Goal: Information Seeking & Learning: Check status

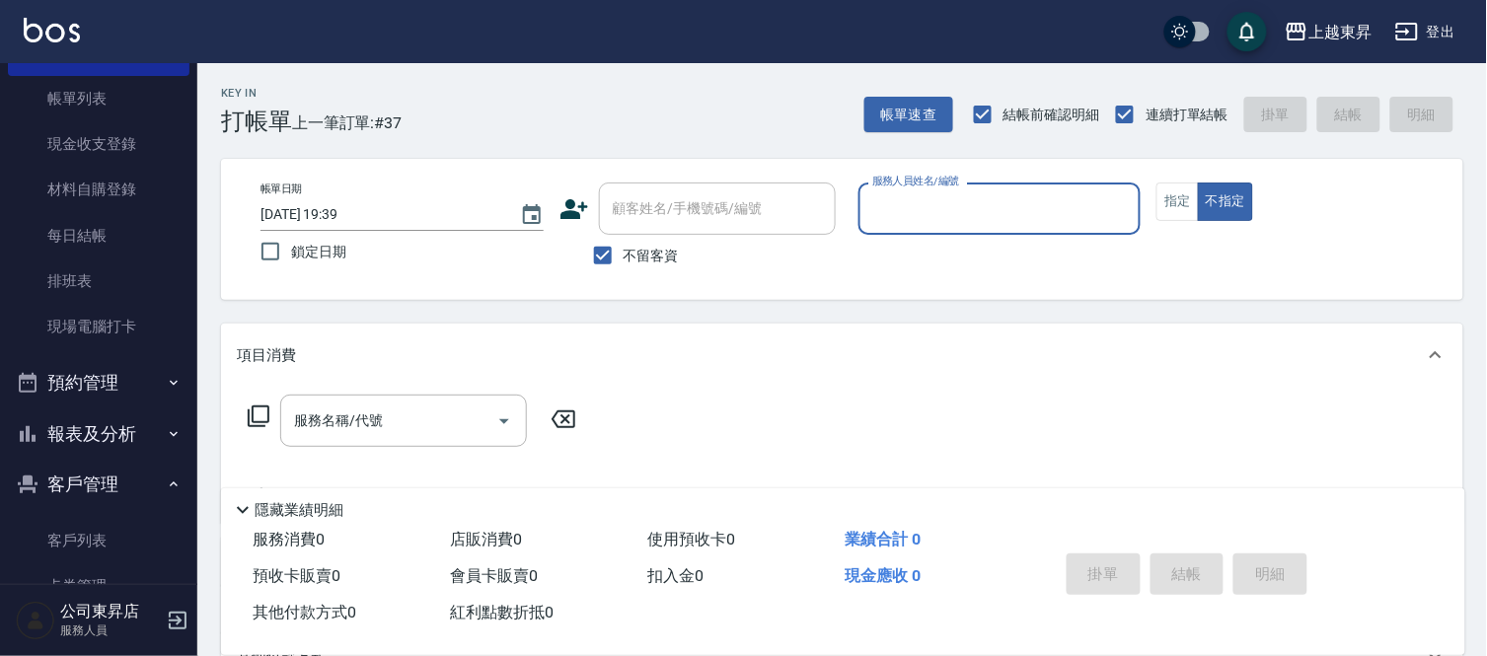
scroll to position [251, 0]
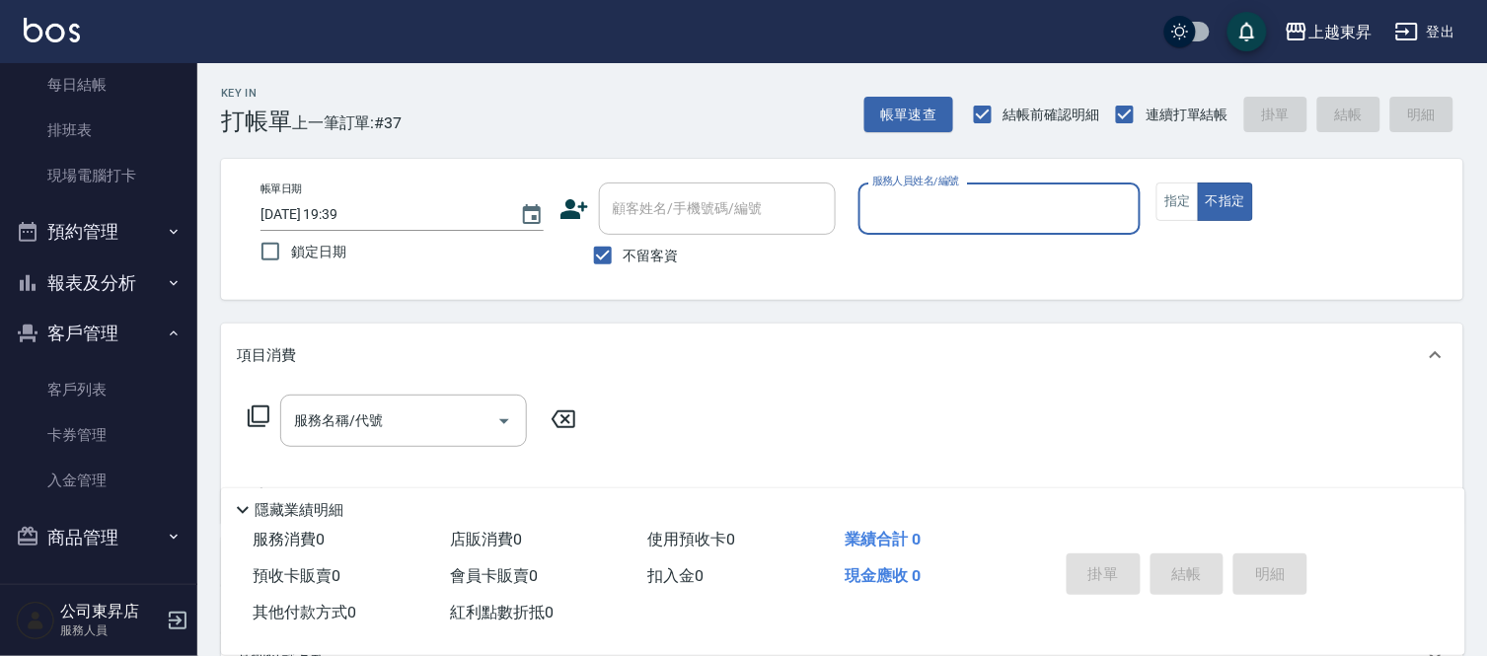
click at [100, 278] on button "報表及分析" at bounding box center [99, 282] width 182 height 51
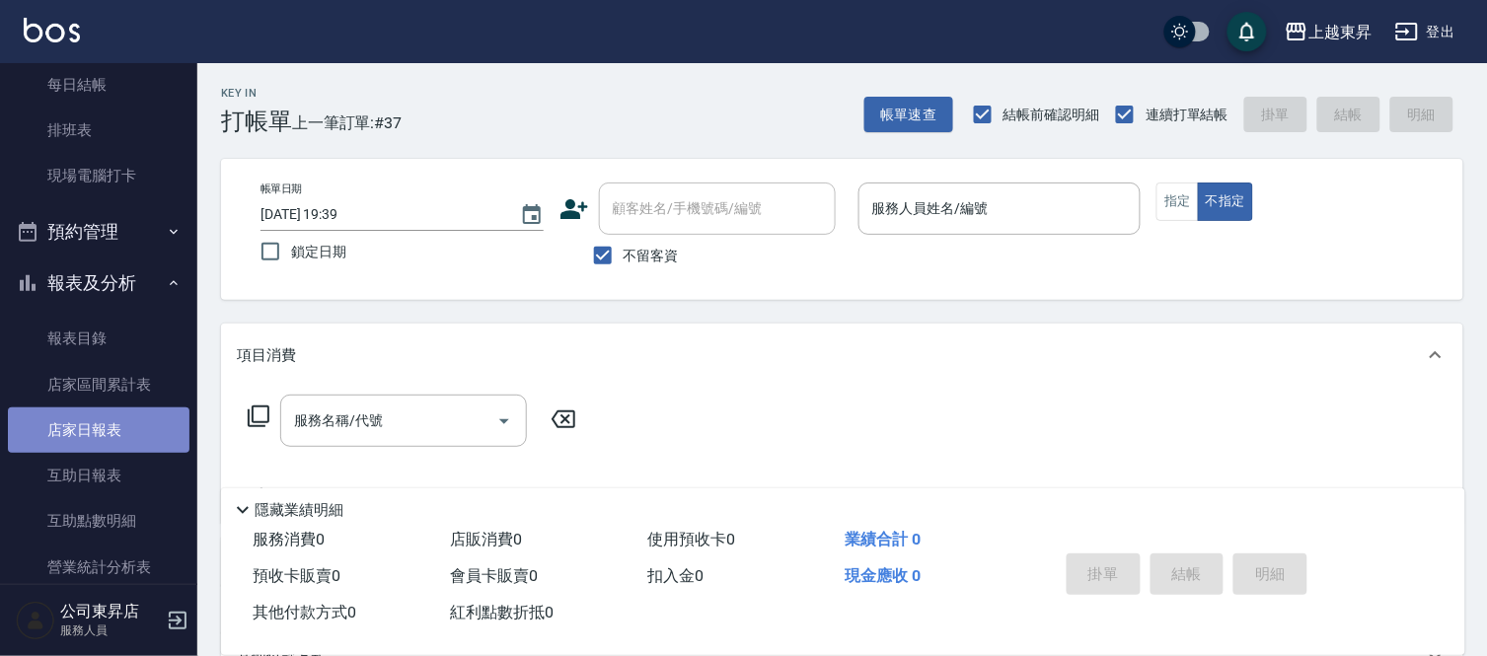
click at [128, 434] on link "店家日報表" at bounding box center [99, 429] width 182 height 45
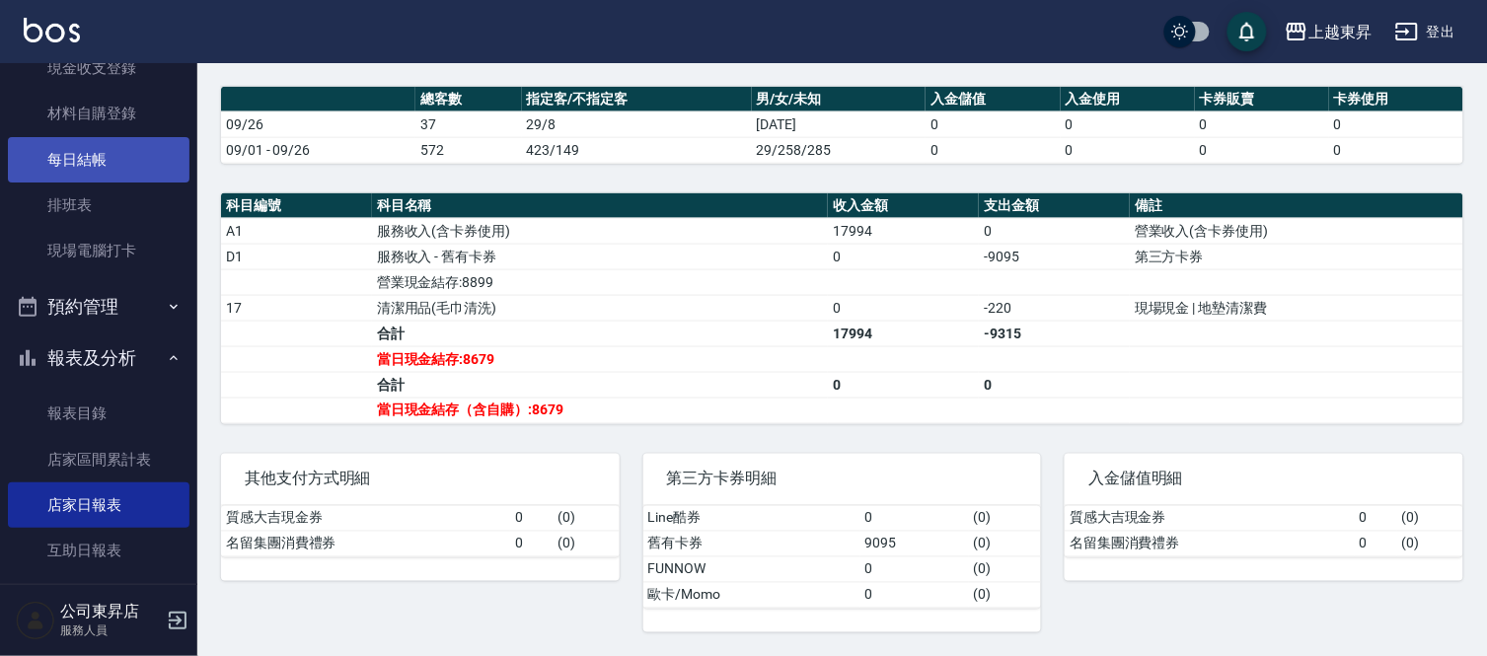
scroll to position [32, 0]
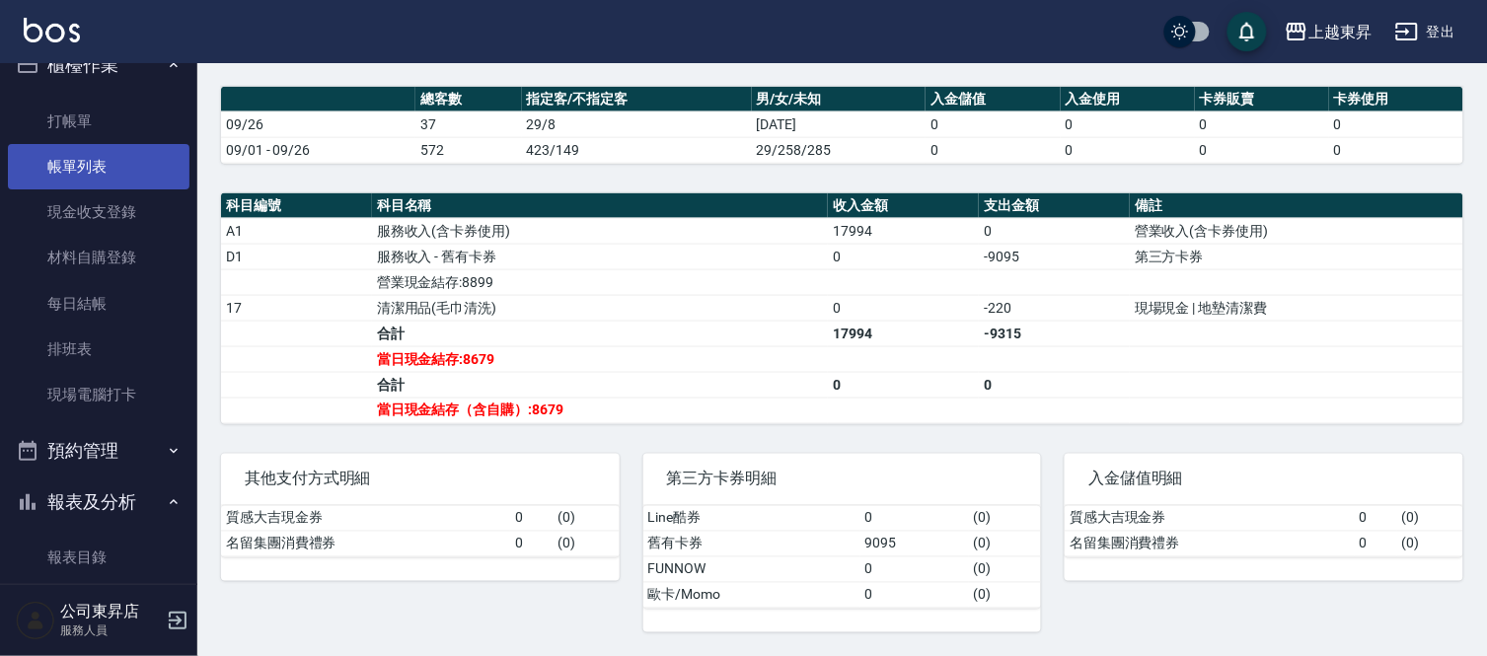
click at [79, 168] on link "帳單列表" at bounding box center [99, 166] width 182 height 45
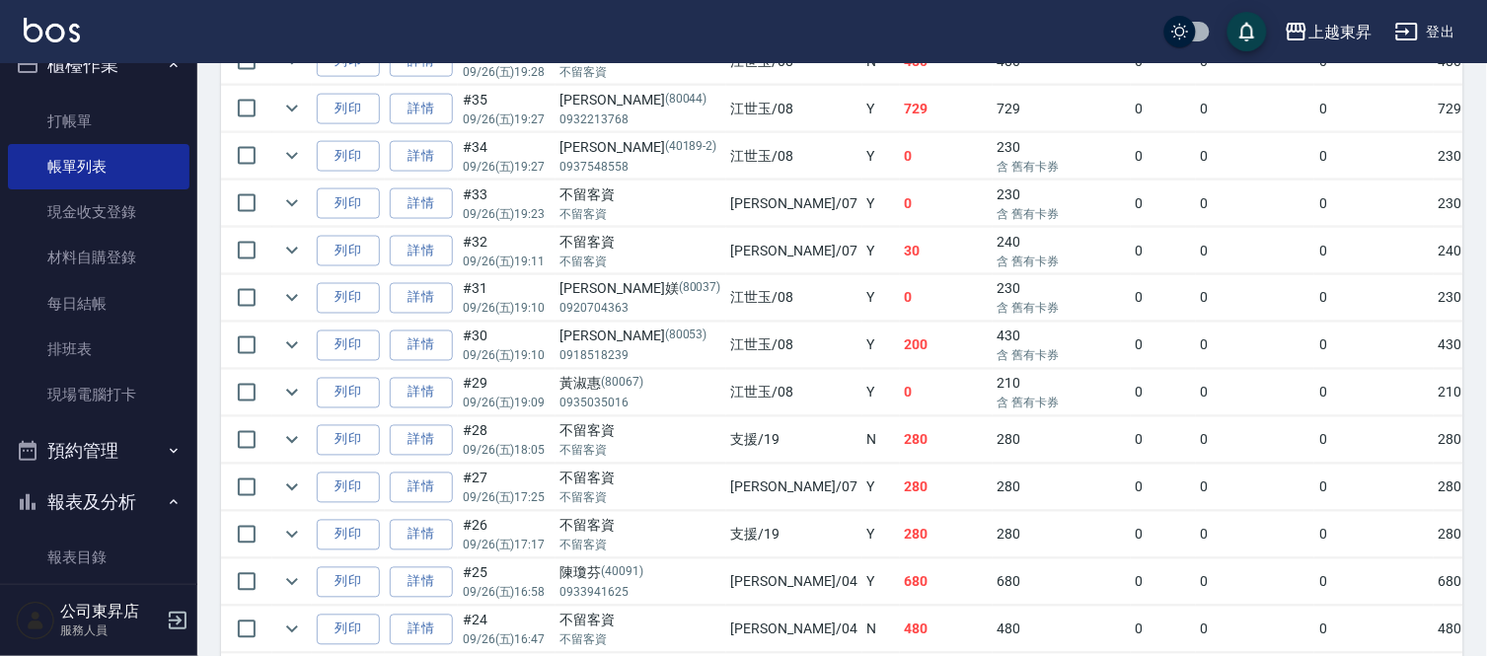
scroll to position [657, 0]
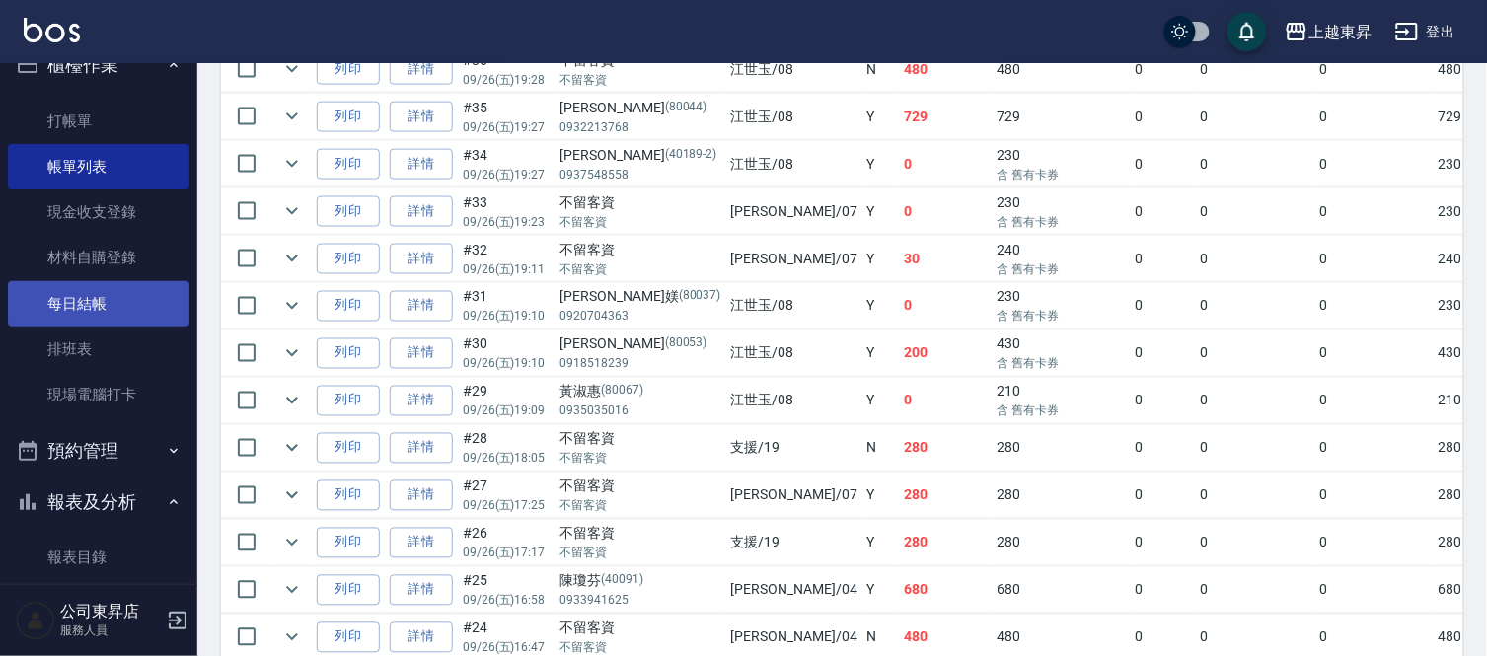
click at [76, 303] on link "每日結帳" at bounding box center [99, 303] width 182 height 45
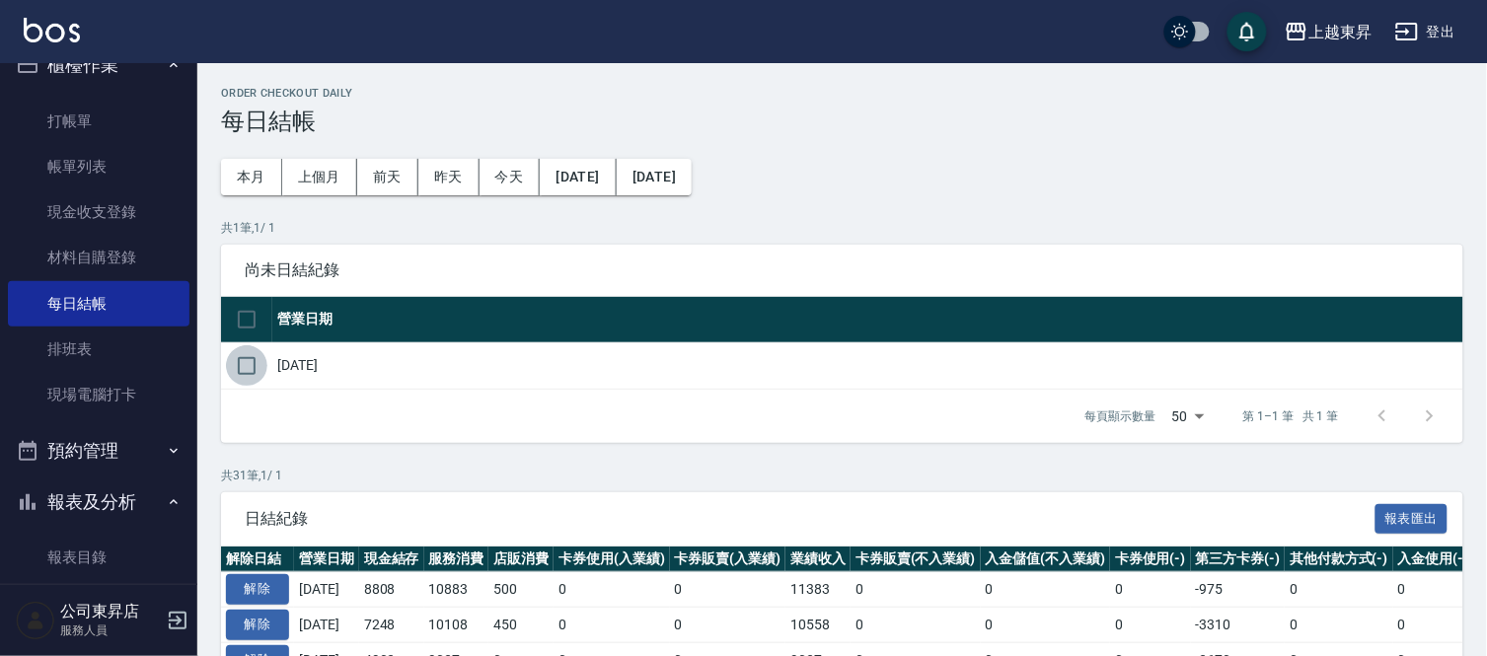
drag, startPoint x: 243, startPoint y: 365, endPoint x: 262, endPoint y: 362, distance: 20.0
click at [244, 363] on input "checkbox" at bounding box center [246, 365] width 41 height 41
checkbox input "true"
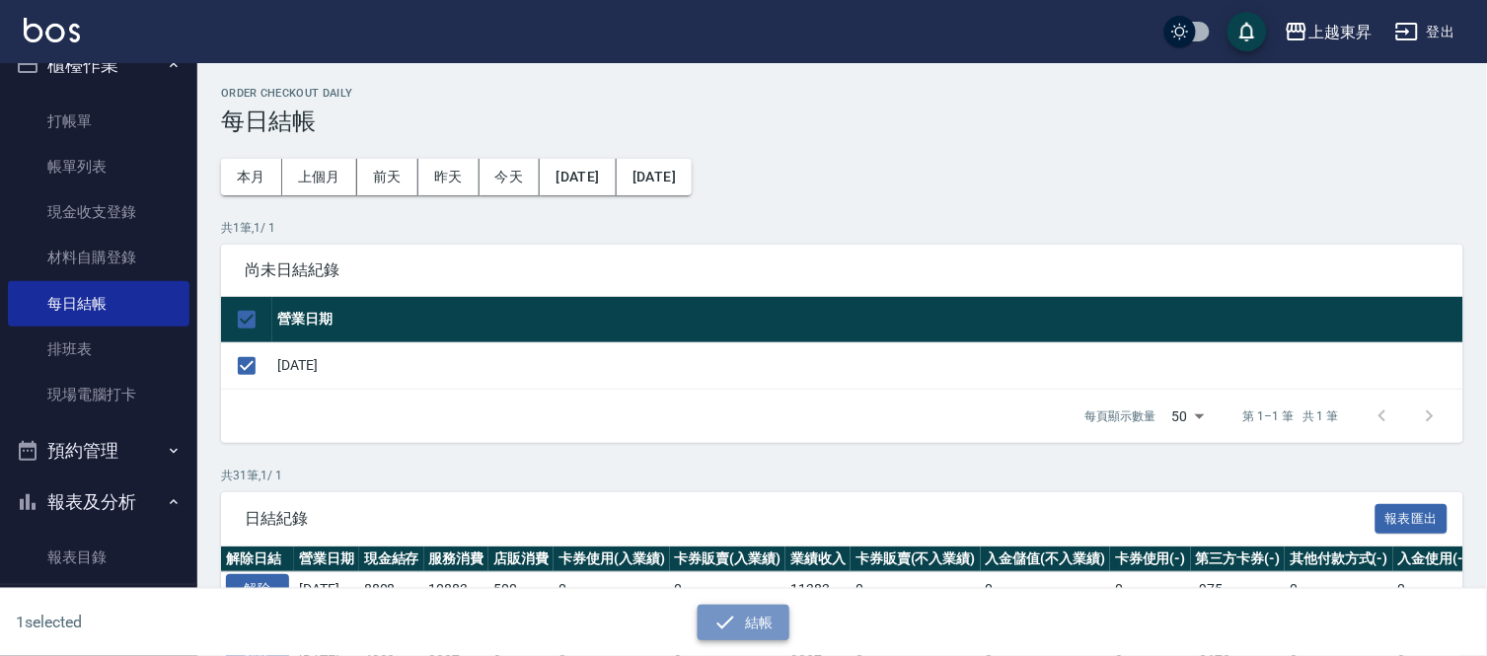
click at [733, 627] on icon "button" at bounding box center [725, 623] width 24 height 24
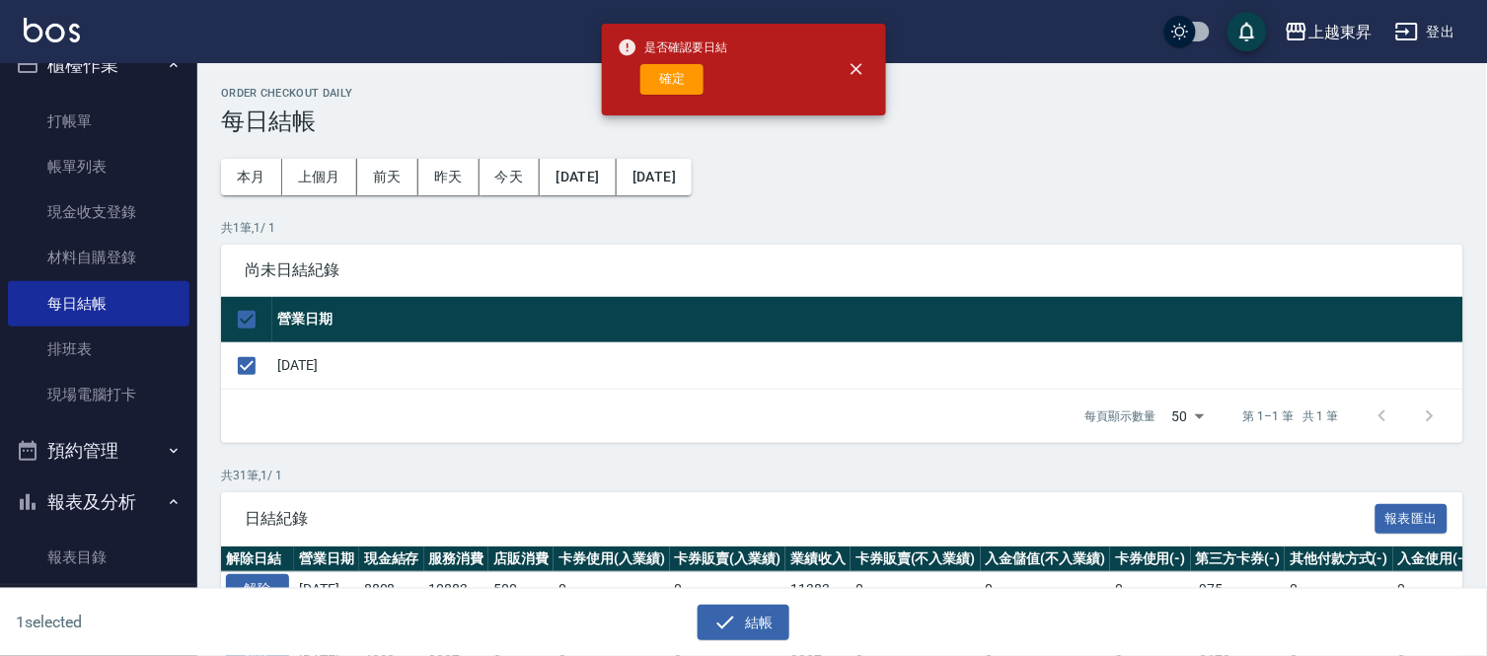
click at [675, 77] on button "確定" at bounding box center [671, 79] width 63 height 31
checkbox input "false"
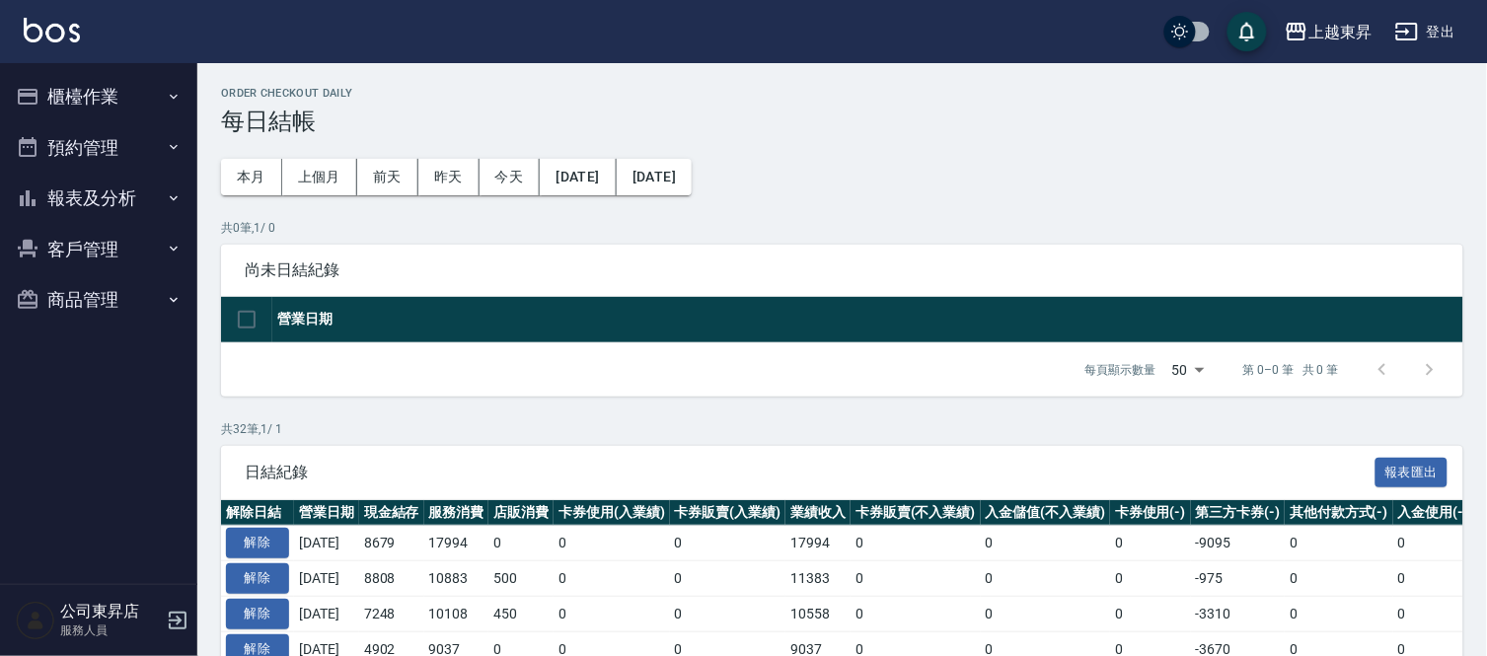
drag, startPoint x: 74, startPoint y: 184, endPoint x: 59, endPoint y: 168, distance: 22.4
click at [73, 183] on button "報表及分析" at bounding box center [99, 198] width 182 height 51
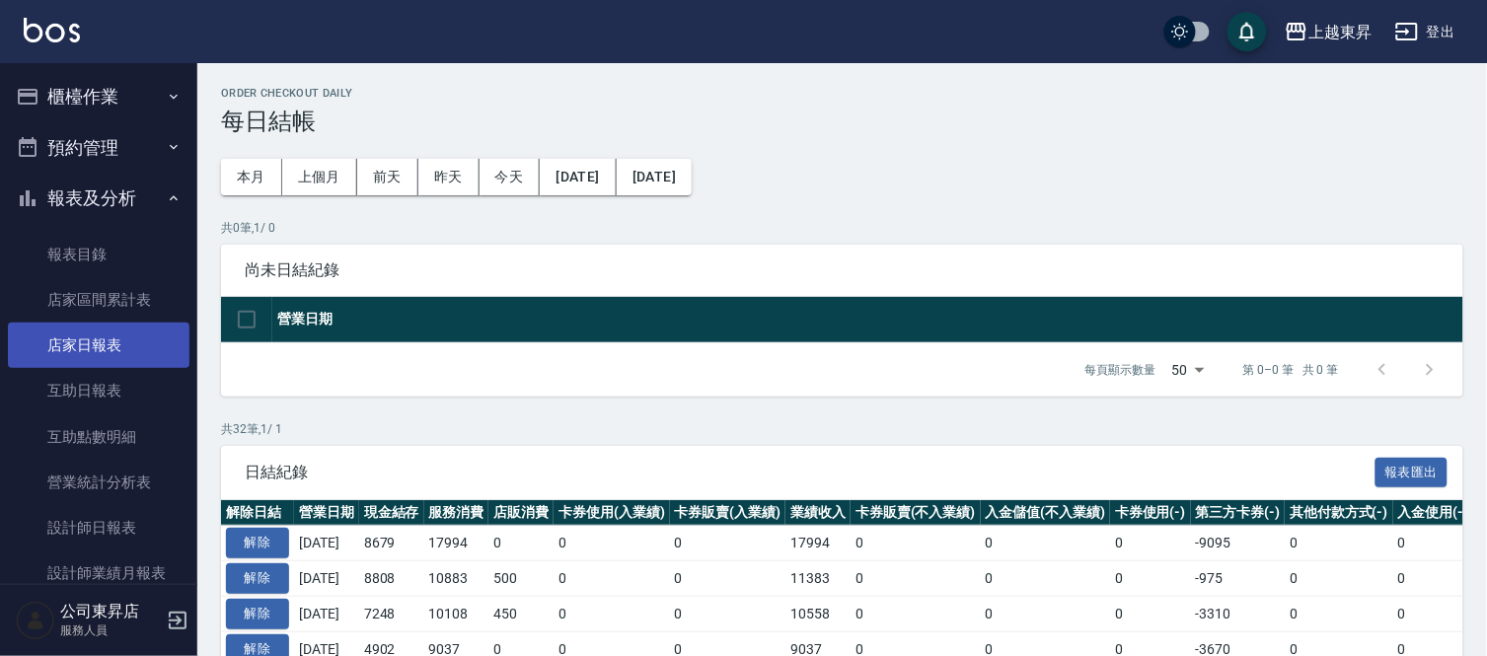
click at [103, 342] on link "店家日報表" at bounding box center [99, 345] width 182 height 45
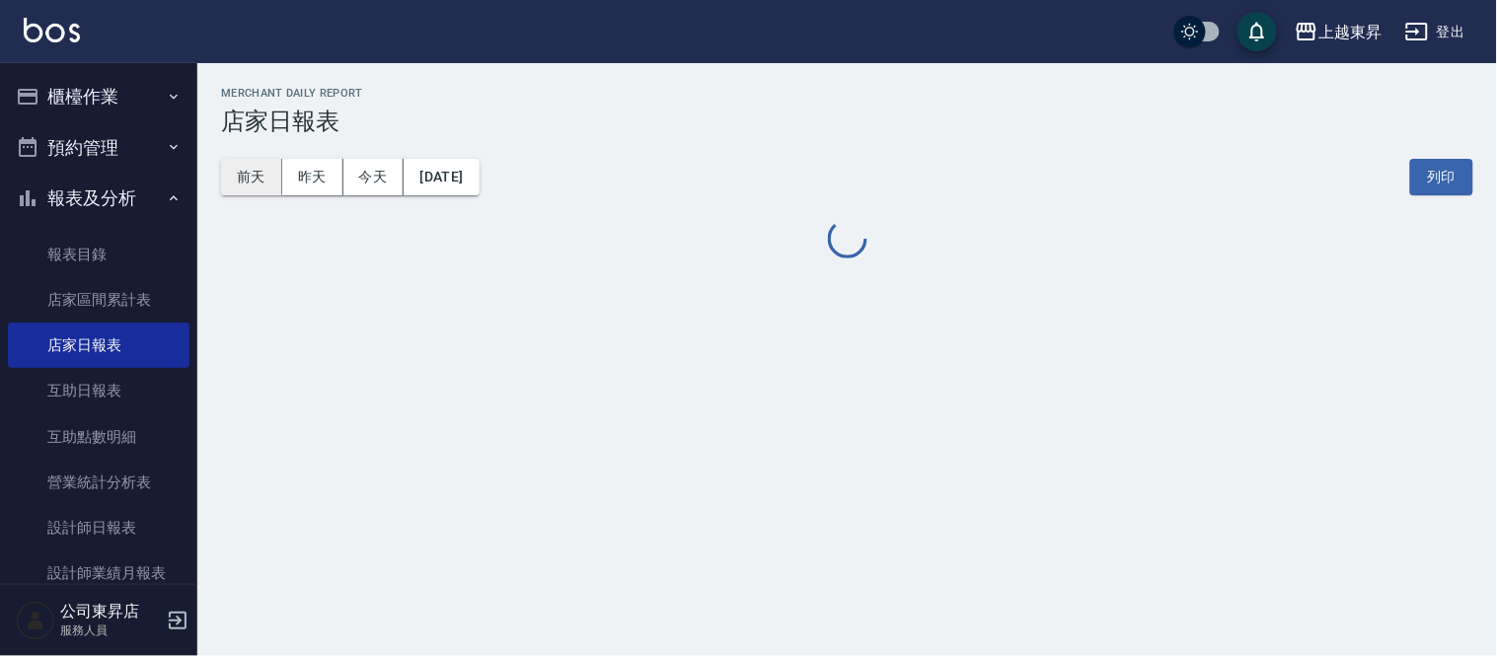
click at [253, 180] on button "前天" at bounding box center [251, 177] width 61 height 37
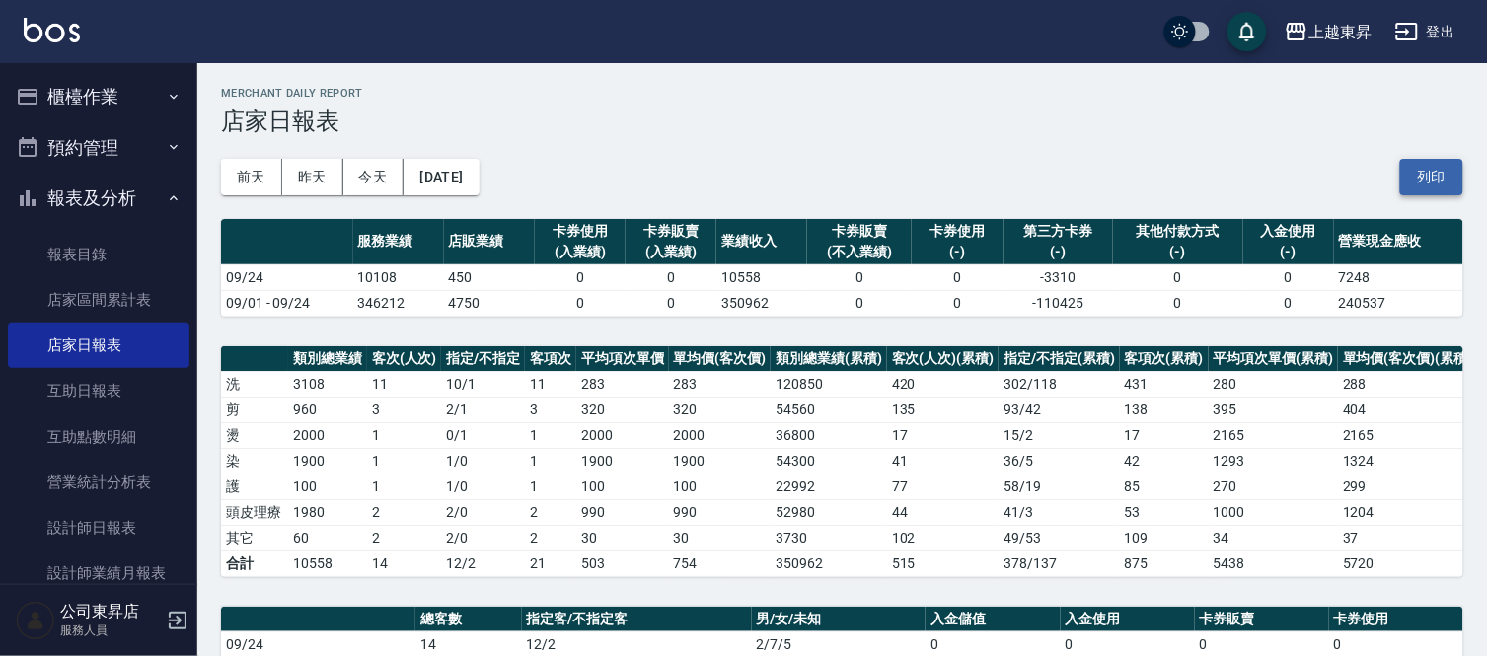
click at [1428, 180] on button "列印" at bounding box center [1431, 177] width 63 height 37
click at [387, 165] on button "今天" at bounding box center [373, 177] width 61 height 37
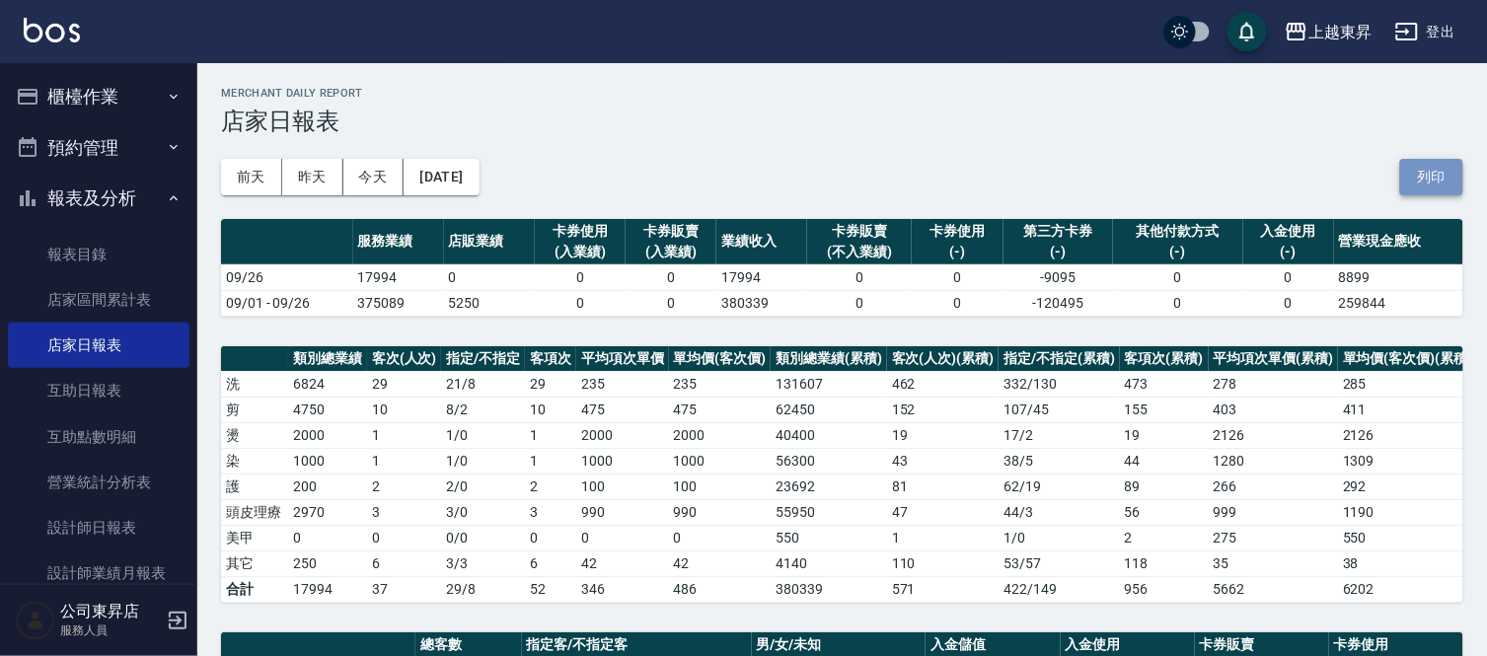
click at [1456, 169] on button "列印" at bounding box center [1431, 177] width 63 height 37
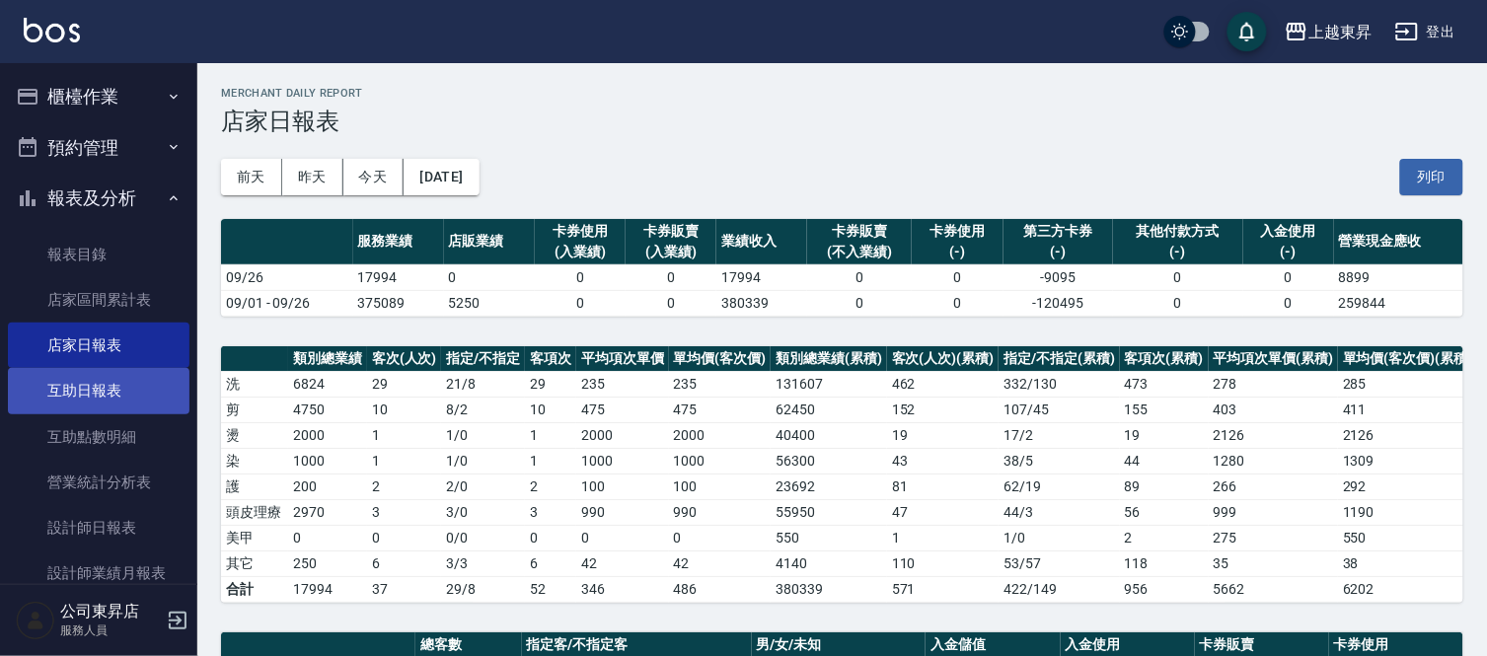
click at [83, 401] on link "互助日報表" at bounding box center [99, 390] width 182 height 45
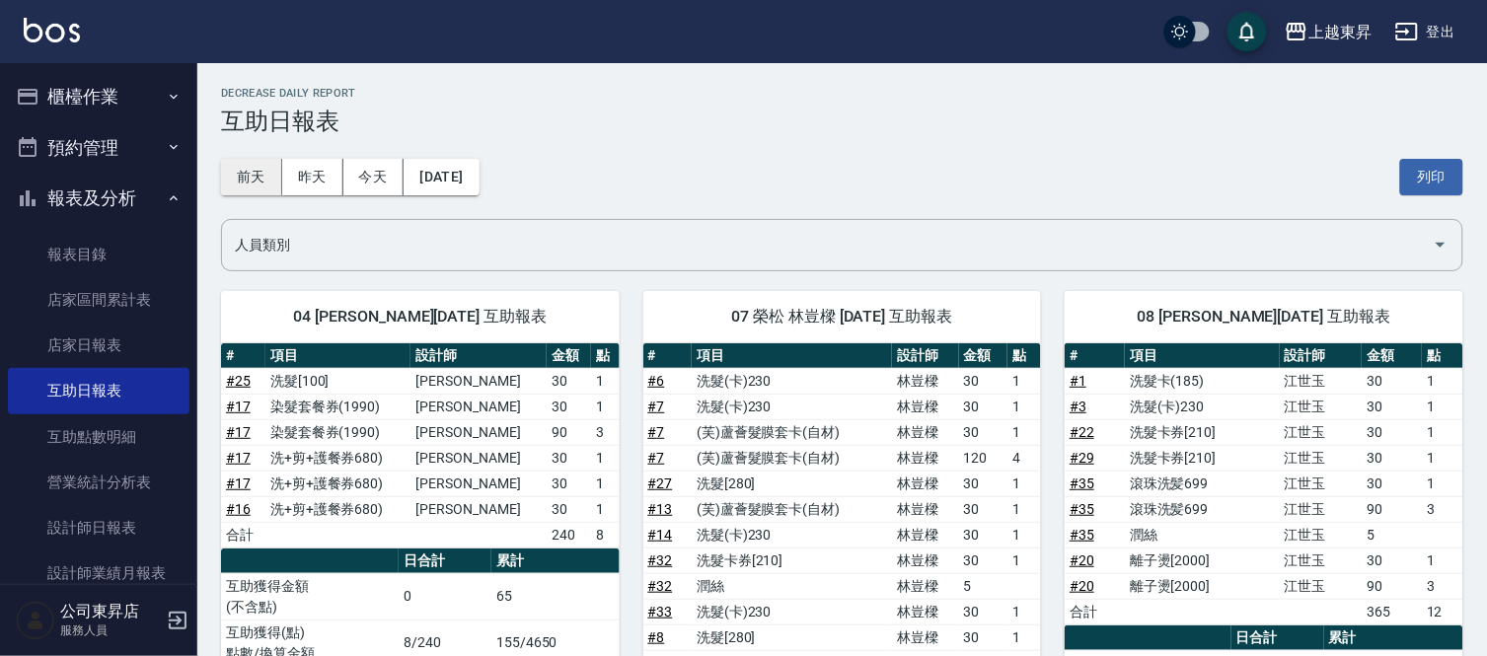
click at [262, 175] on button "前天" at bounding box center [251, 177] width 61 height 37
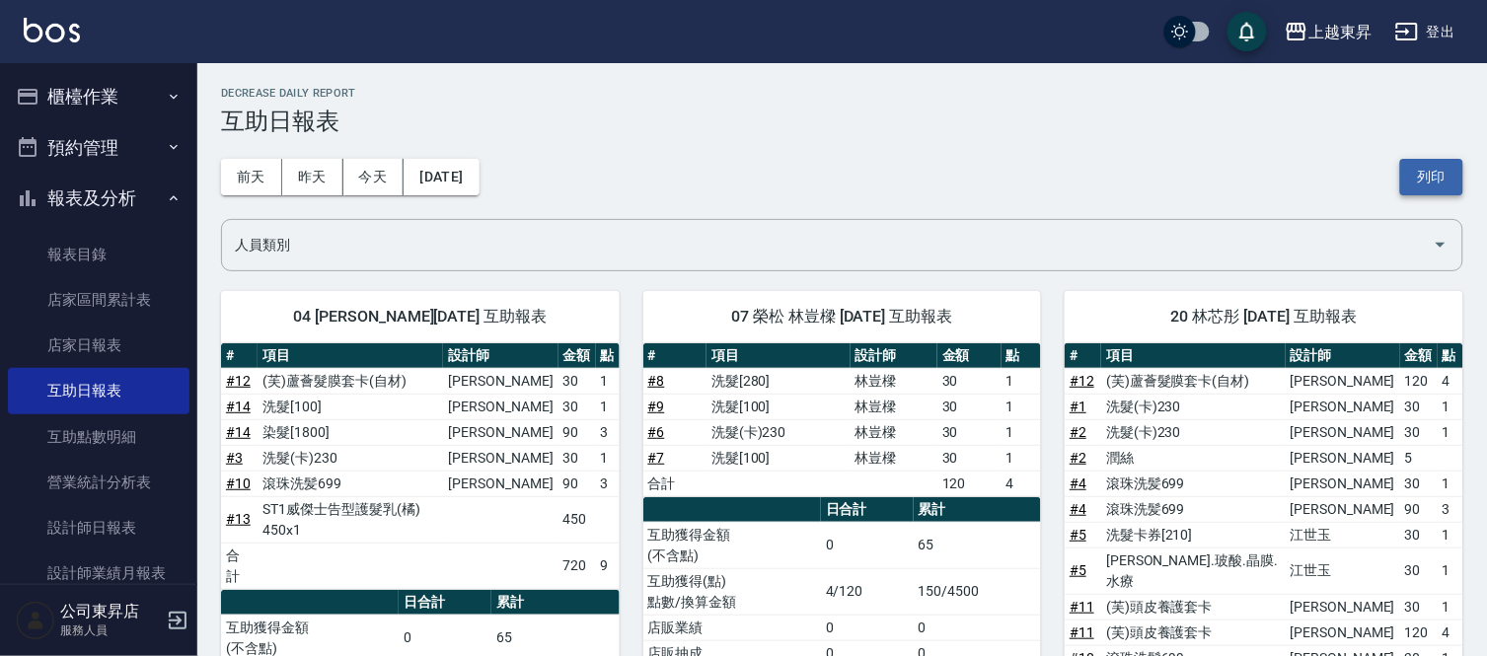
click at [1425, 164] on button "列印" at bounding box center [1431, 177] width 63 height 37
click at [367, 171] on button "今天" at bounding box center [373, 177] width 61 height 37
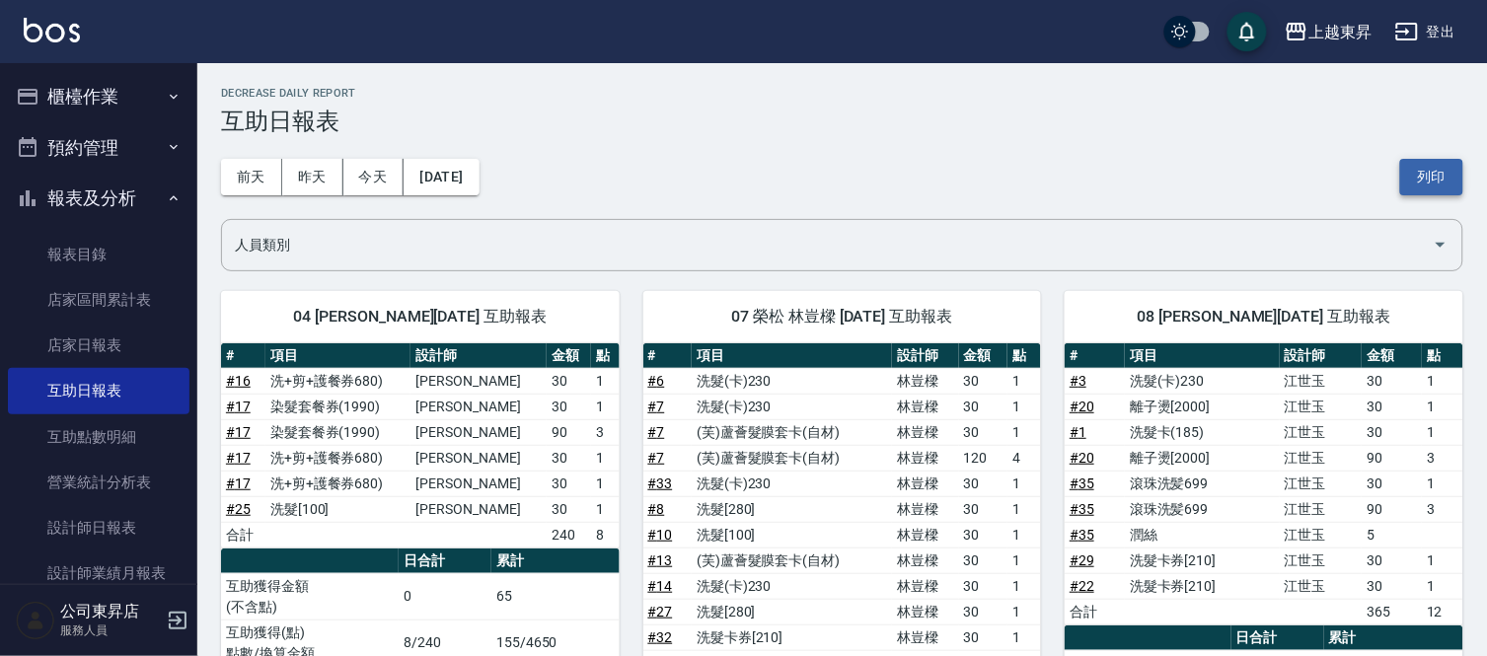
click at [1437, 174] on button "列印" at bounding box center [1431, 177] width 63 height 37
click at [90, 520] on link "設計師日報表" at bounding box center [99, 527] width 182 height 45
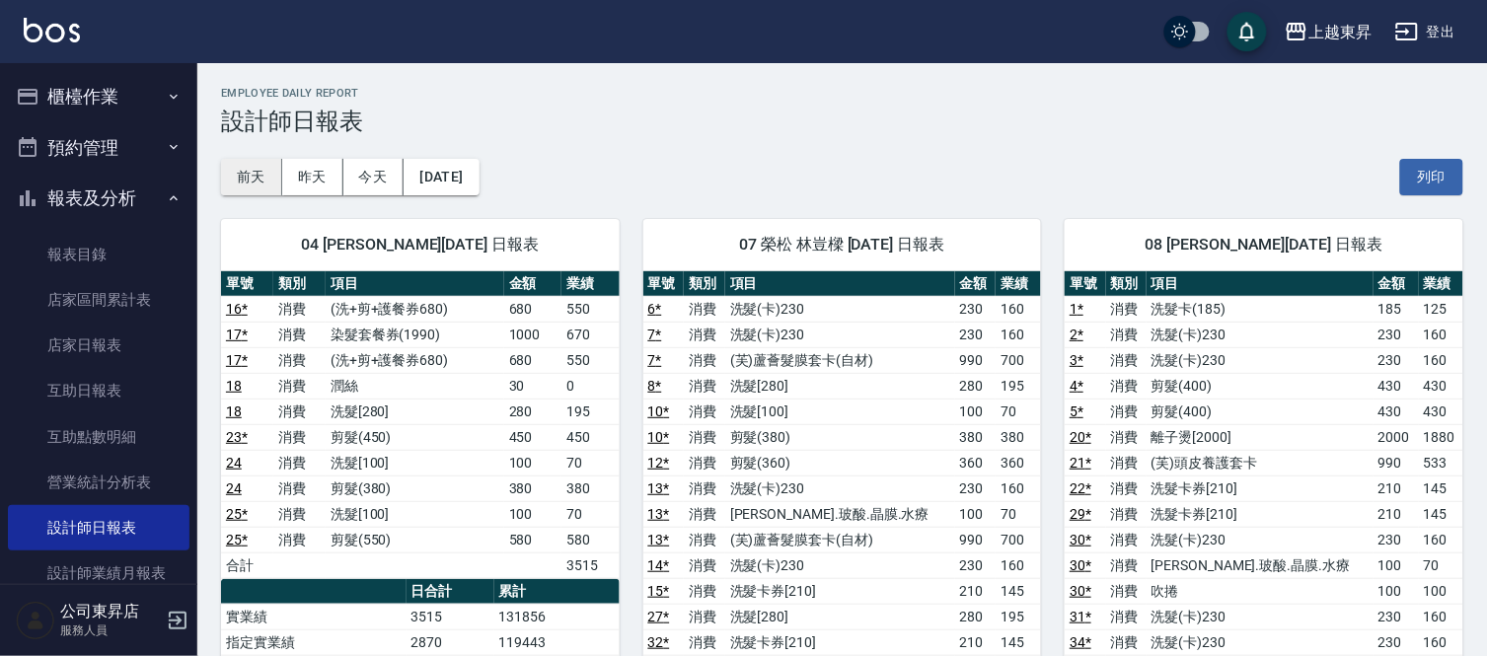
click at [255, 175] on button "前天" at bounding box center [251, 177] width 61 height 37
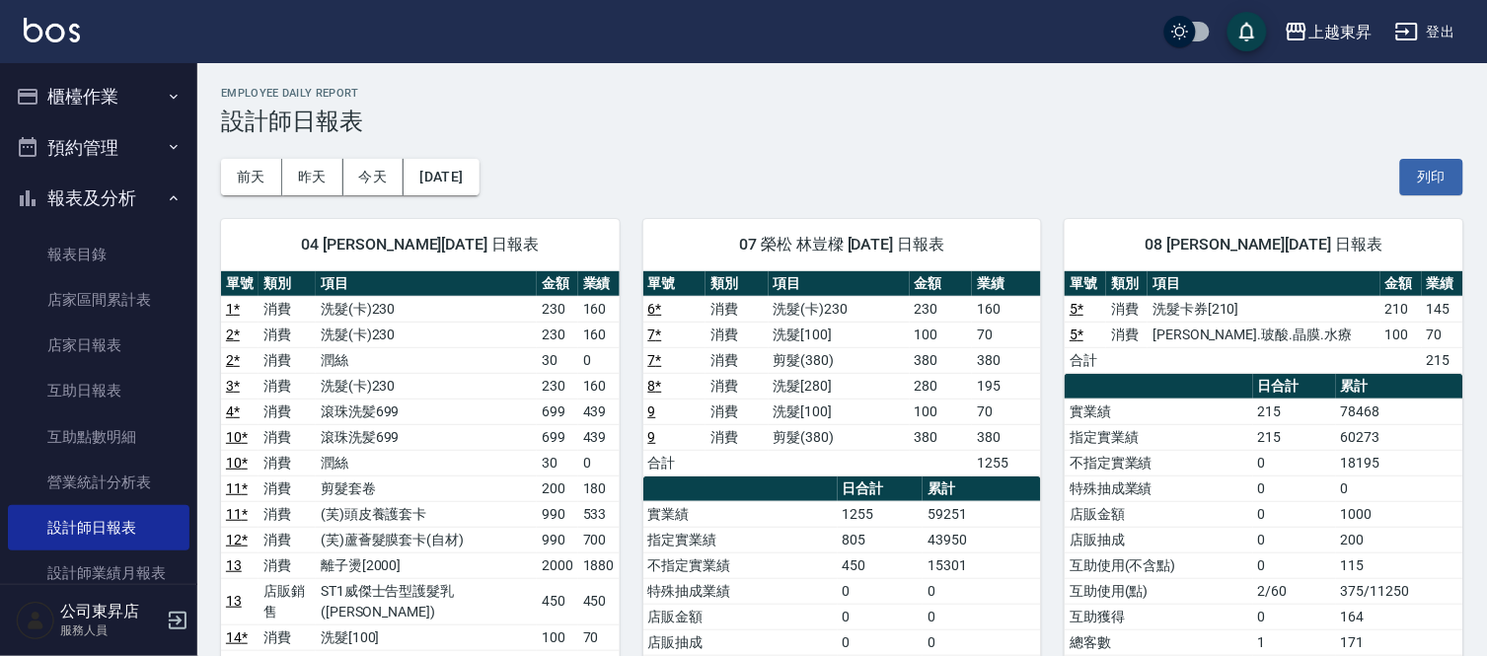
drag, startPoint x: 1419, startPoint y: 173, endPoint x: 1154, endPoint y: 588, distance: 492.3
click at [1422, 172] on button "列印" at bounding box center [1431, 177] width 63 height 37
click at [385, 181] on button "今天" at bounding box center [373, 177] width 61 height 37
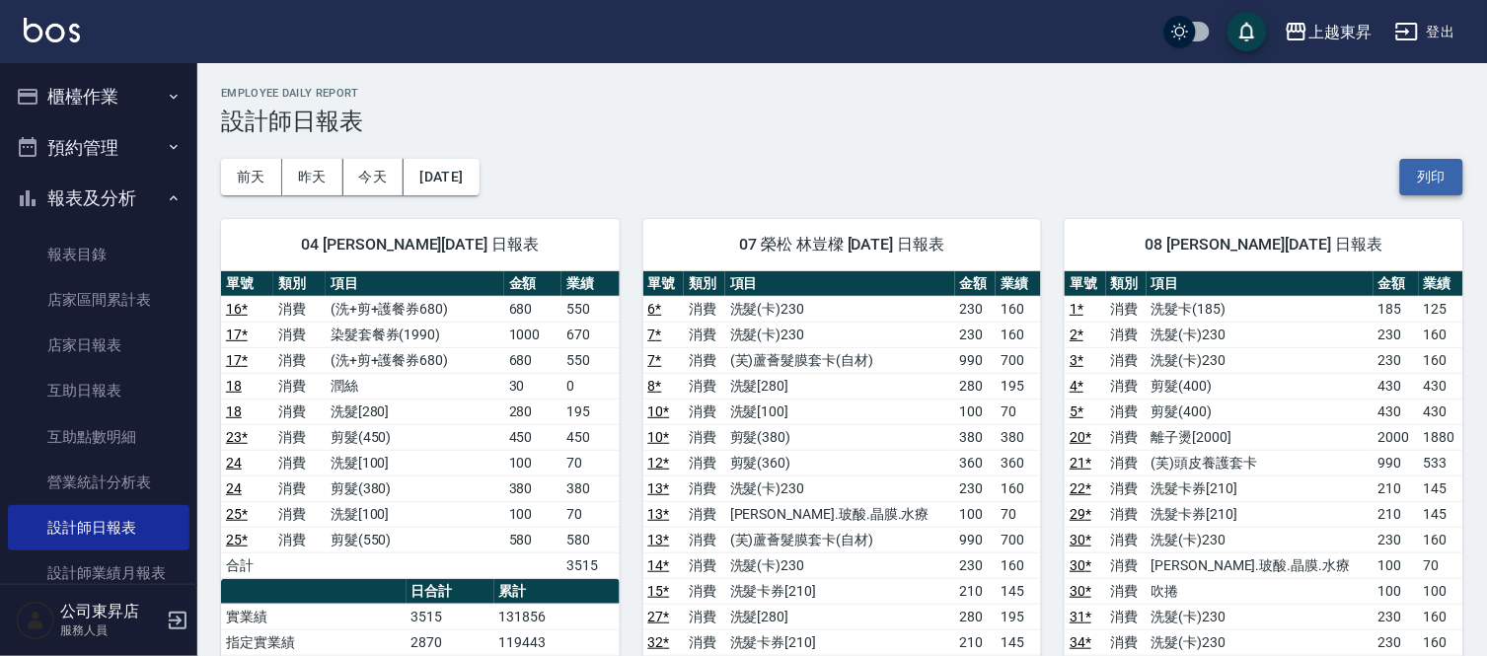
click at [1422, 175] on button "列印" at bounding box center [1431, 177] width 63 height 37
